Goal: Task Accomplishment & Management: Manage account settings

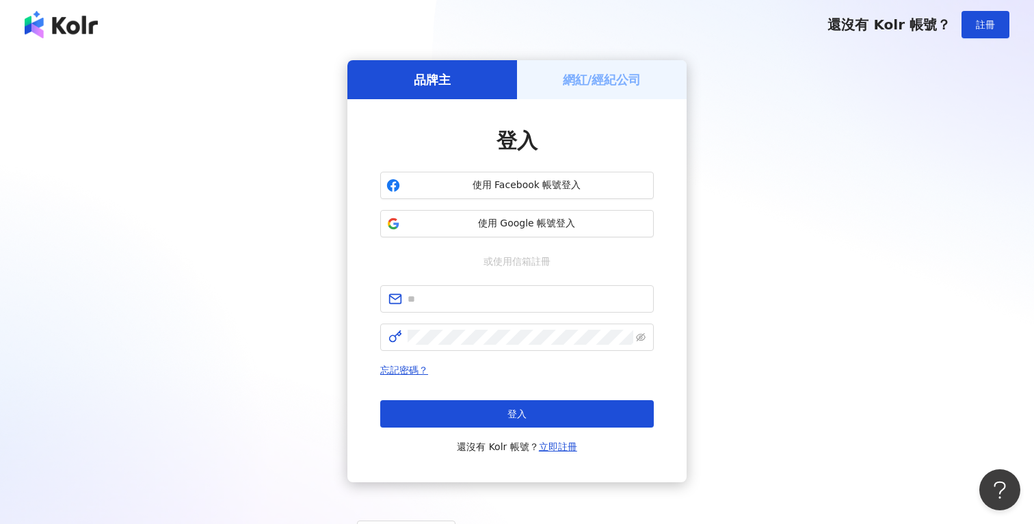
click at [575, 91] on div "網紅/經紀公司" at bounding box center [602, 79] width 170 height 39
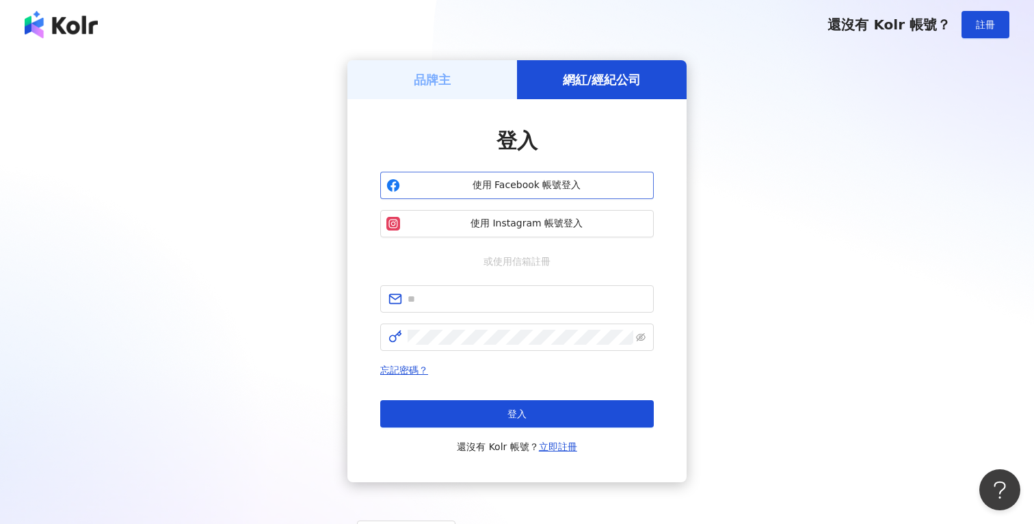
click at [534, 187] on span "使用 Facebook 帳號登入" at bounding box center [527, 186] width 242 height 14
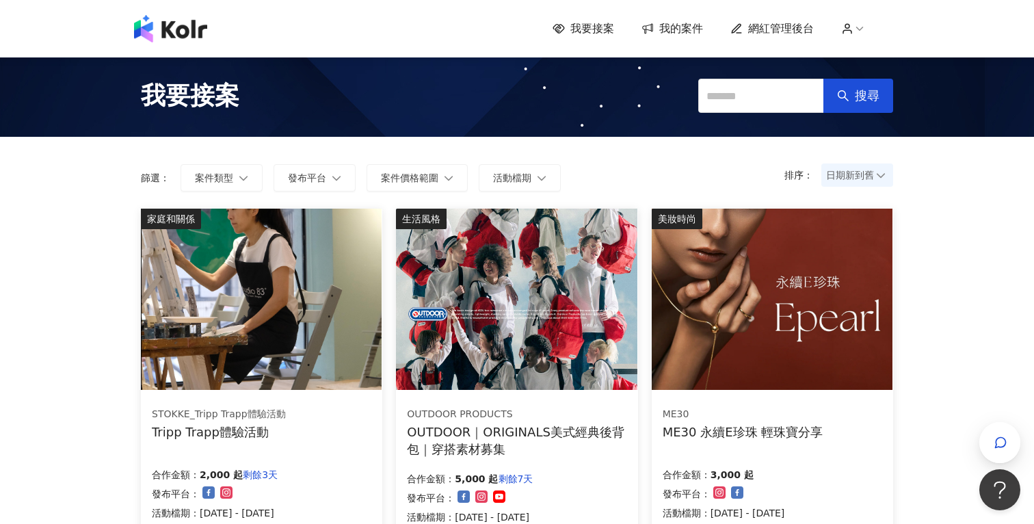
click at [765, 32] on span "網紅管理後台" at bounding box center [781, 28] width 66 height 15
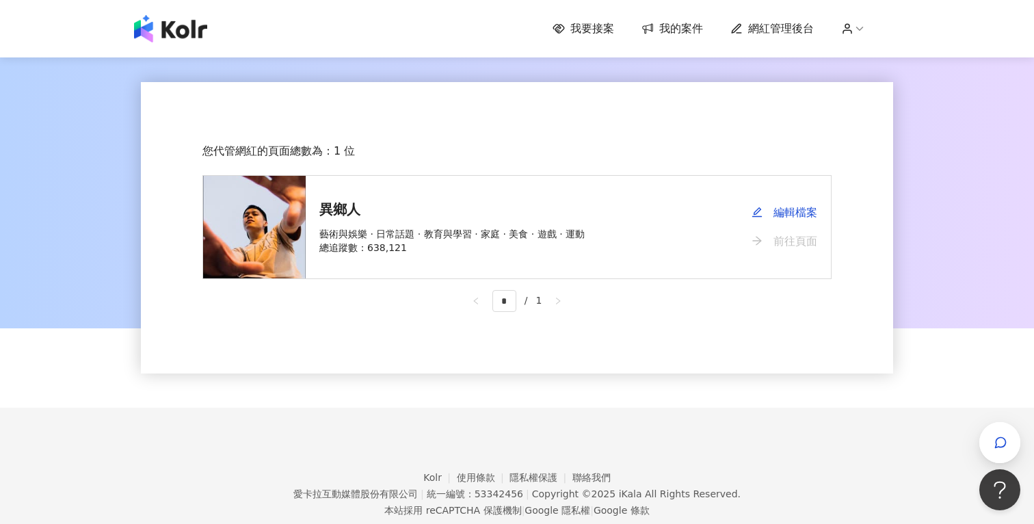
click at [773, 239] on link "前往頁面" at bounding box center [785, 241] width 66 height 29
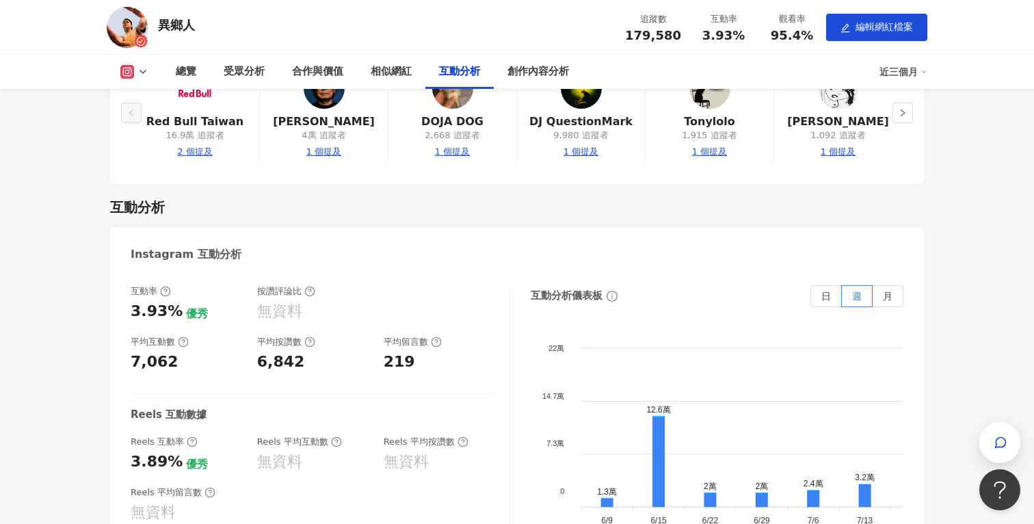
scroll to position [2187, 0]
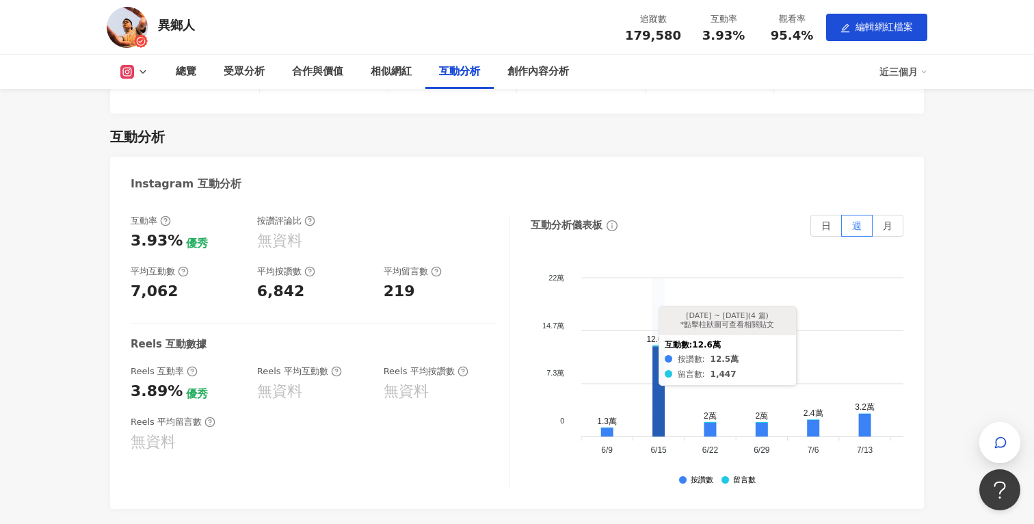
click at [658, 346] on icon at bounding box center [659, 391] width 12 height 90
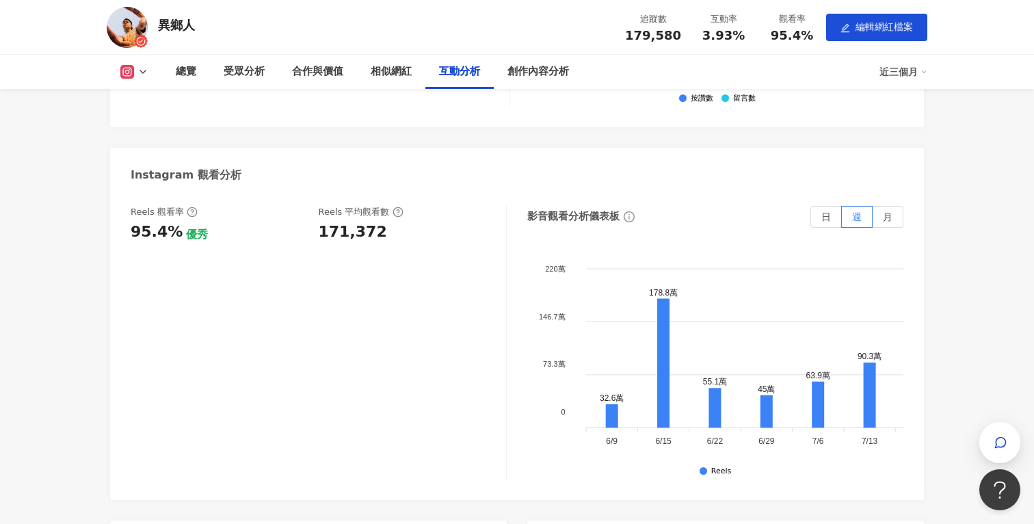
scroll to position [2639, 0]
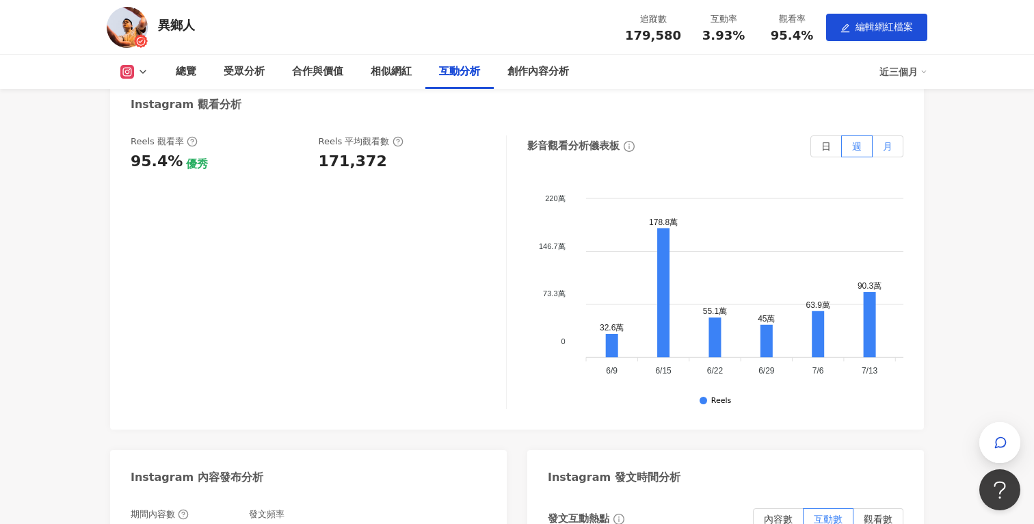
click at [878, 135] on label "月" at bounding box center [888, 146] width 31 height 22
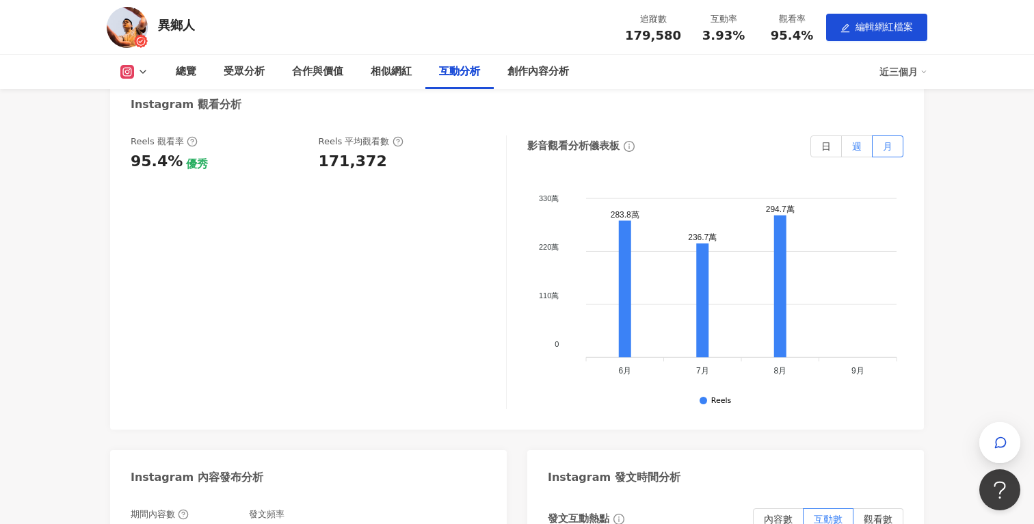
click at [863, 135] on label "週" at bounding box center [857, 146] width 31 height 22
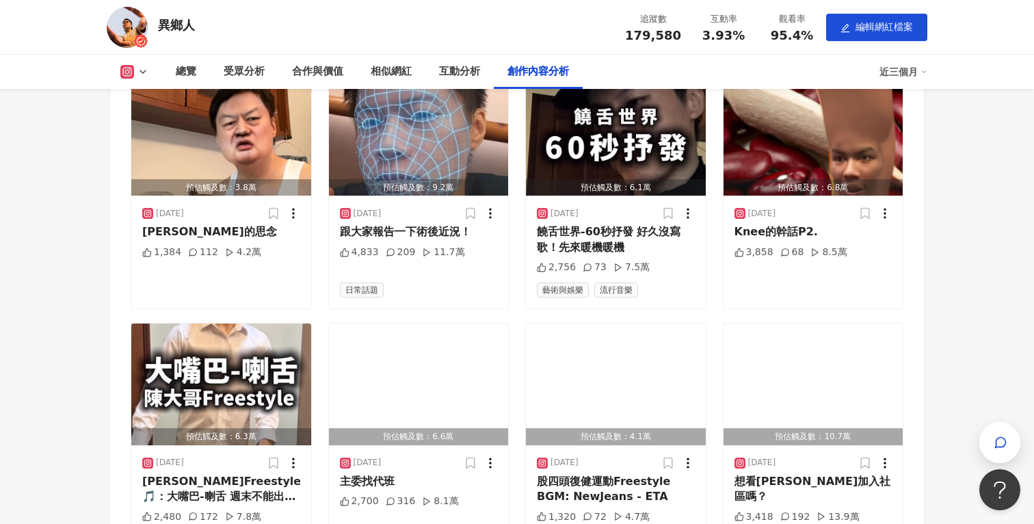
scroll to position [3917, 0]
